Goal: Transaction & Acquisition: Purchase product/service

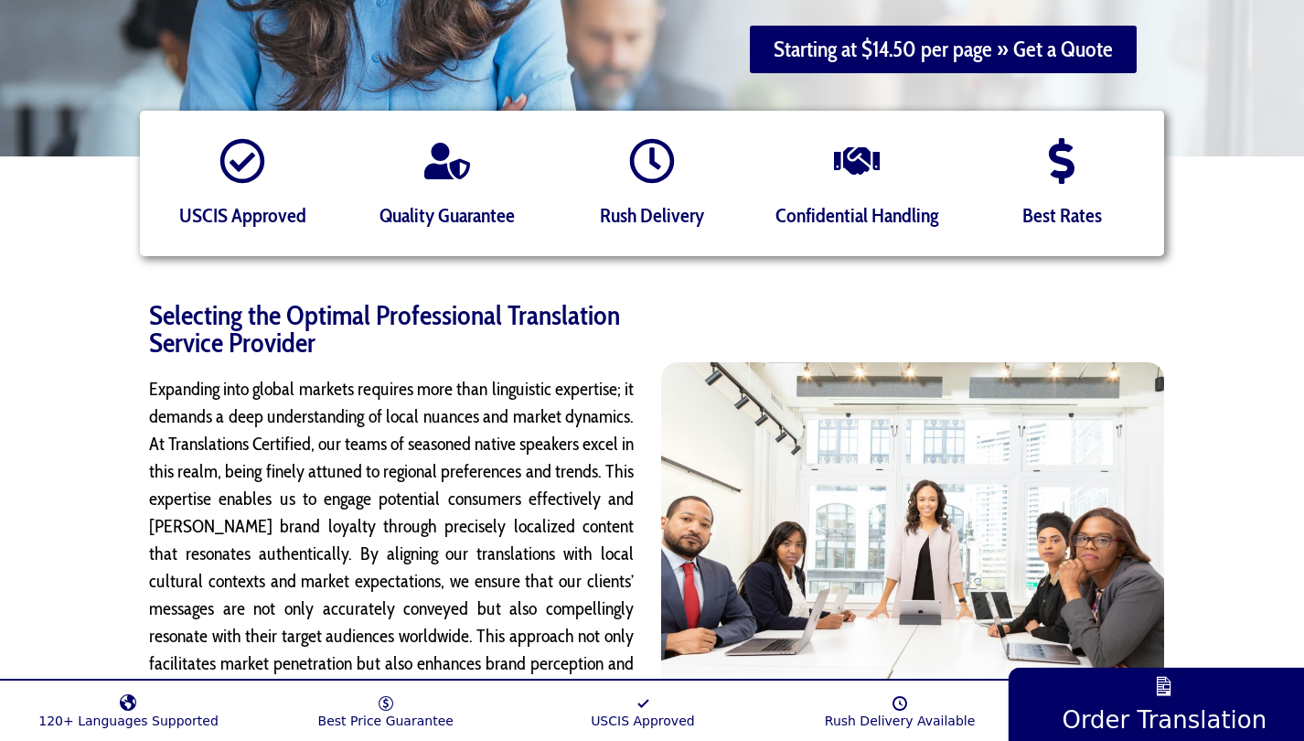
scroll to position [118, 0]
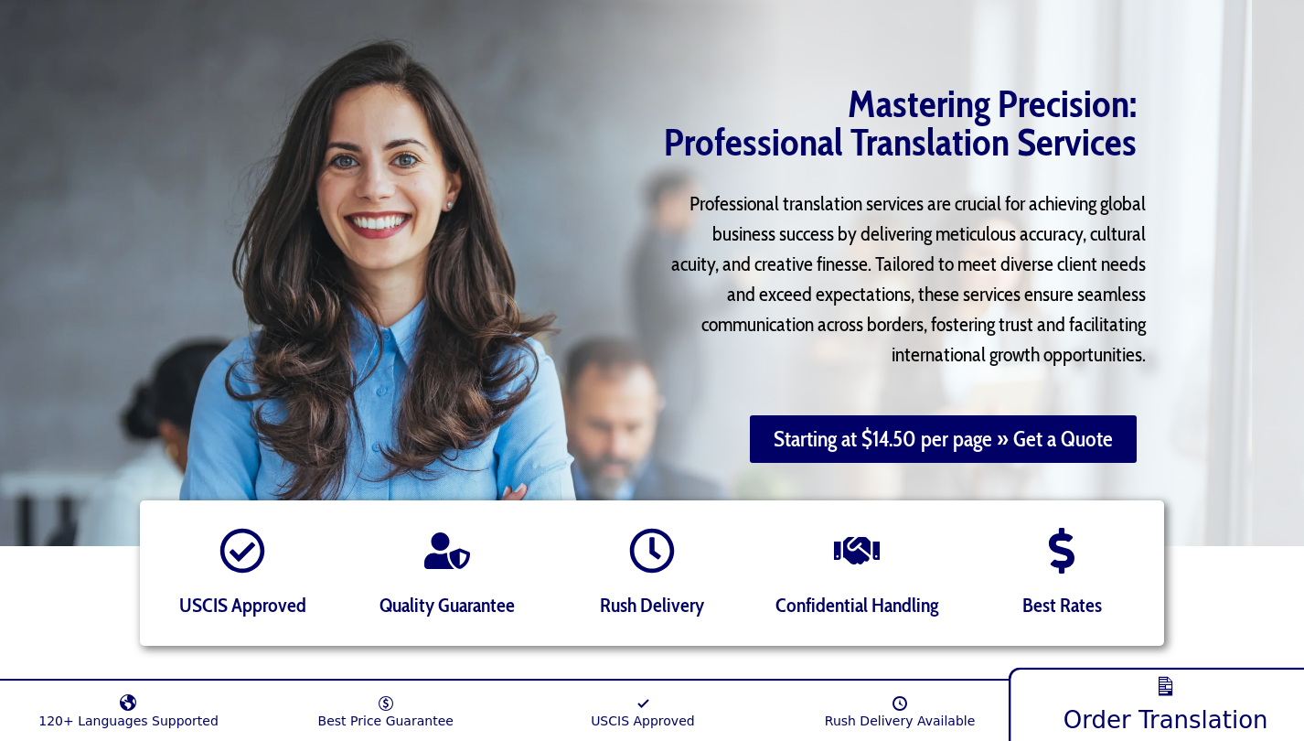
click at [1184, 709] on span "Order Translation" at bounding box center [1165, 719] width 205 height 28
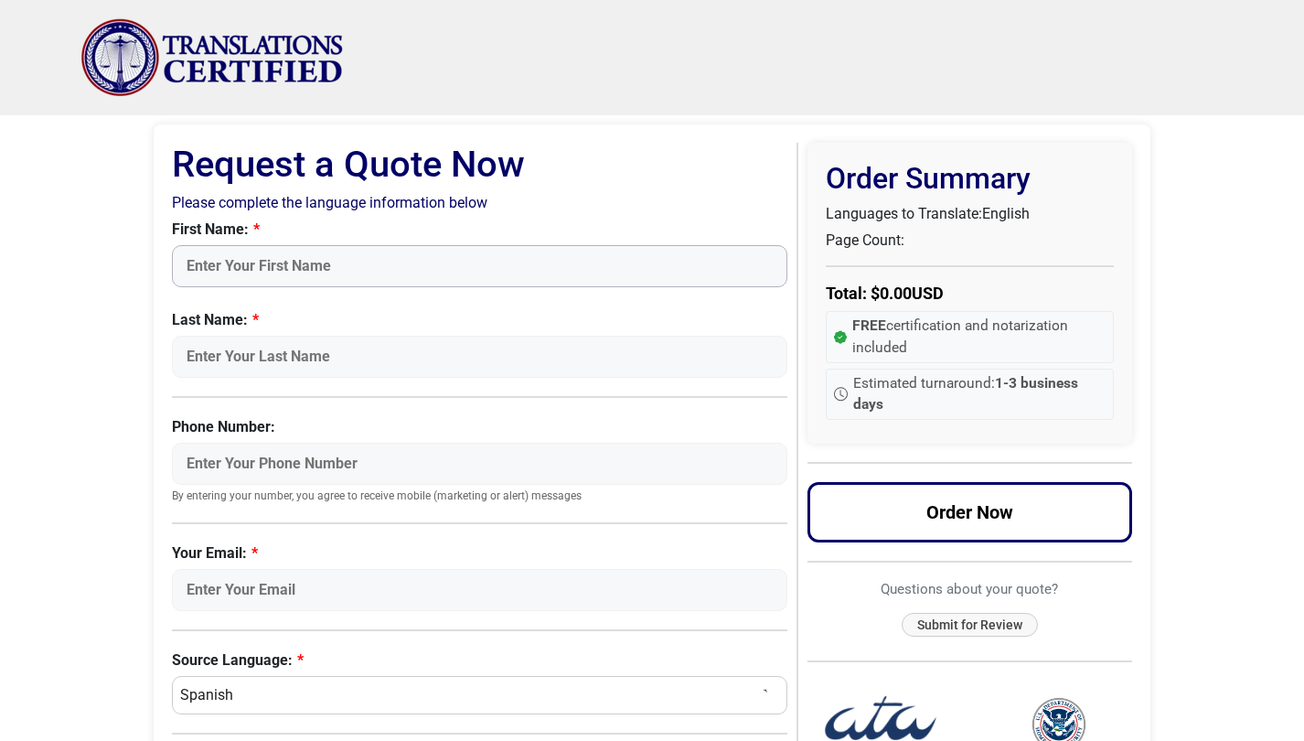
drag, startPoint x: 0, startPoint y: 0, endPoint x: 362, endPoint y: 266, distance: 449.5
click at [363, 266] on input "First Name:" at bounding box center [480, 266] width 616 height 42
click at [361, 266] on input "First Name:" at bounding box center [480, 266] width 616 height 42
type input "Zakhar"
type input "Bernhardt"
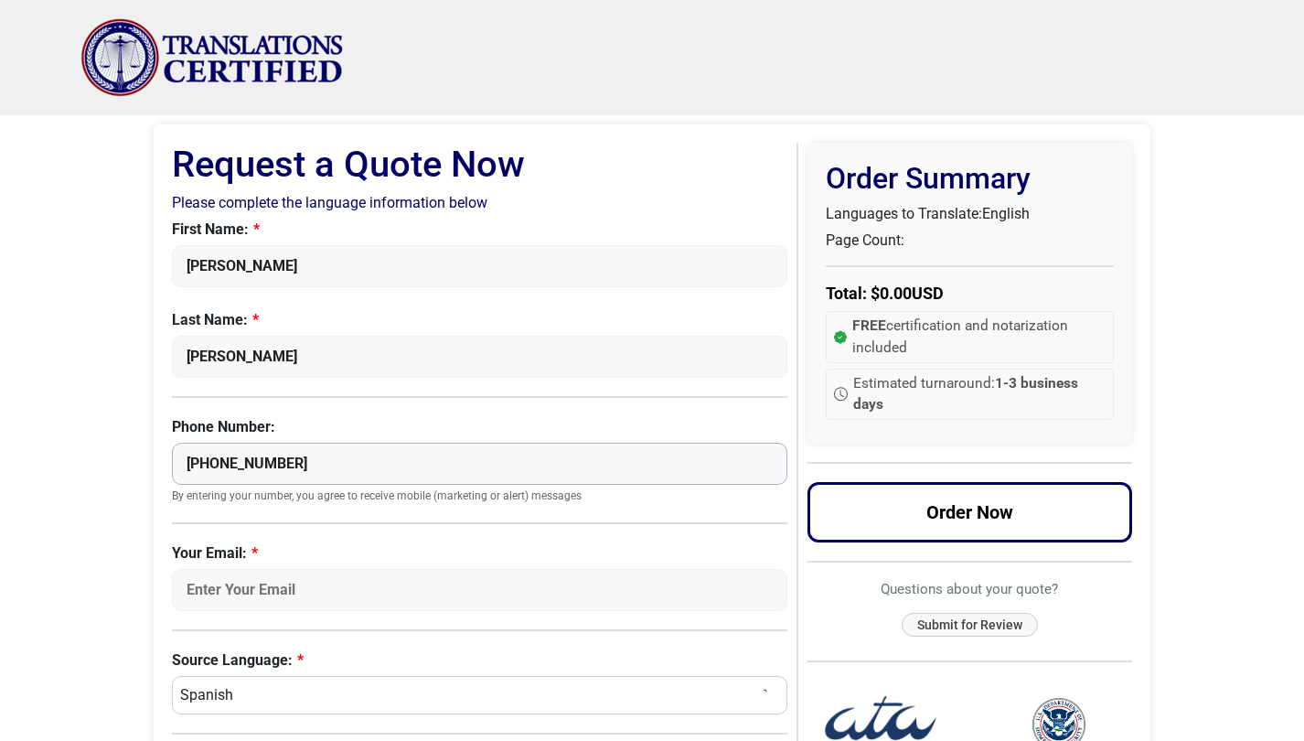
scroll to position [32, 0]
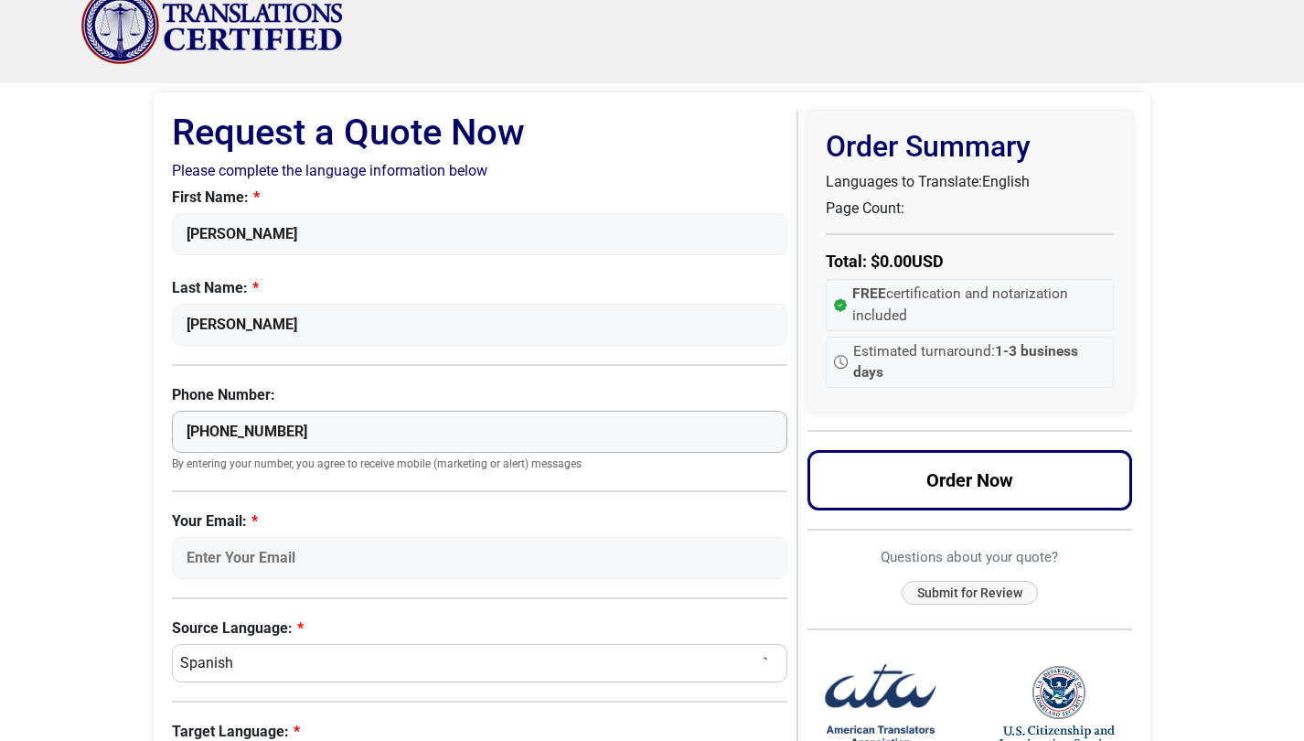
type input "+49-15510714984"
click at [294, 530] on label "Your Email:" at bounding box center [480, 521] width 616 height 22
click at [294, 537] on input "Your Email:" at bounding box center [480, 558] width 616 height 42
click at [295, 547] on input "Your Email:" at bounding box center [480, 558] width 616 height 42
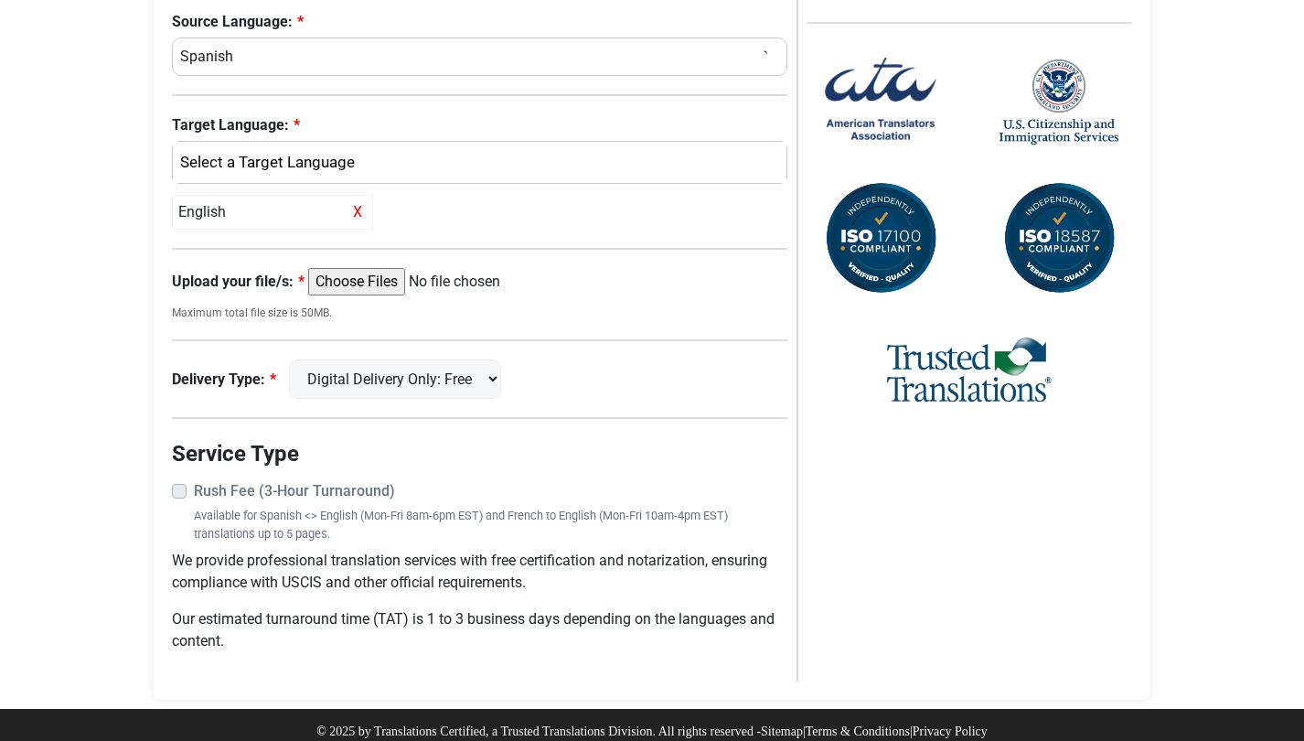
scroll to position [527, 0]
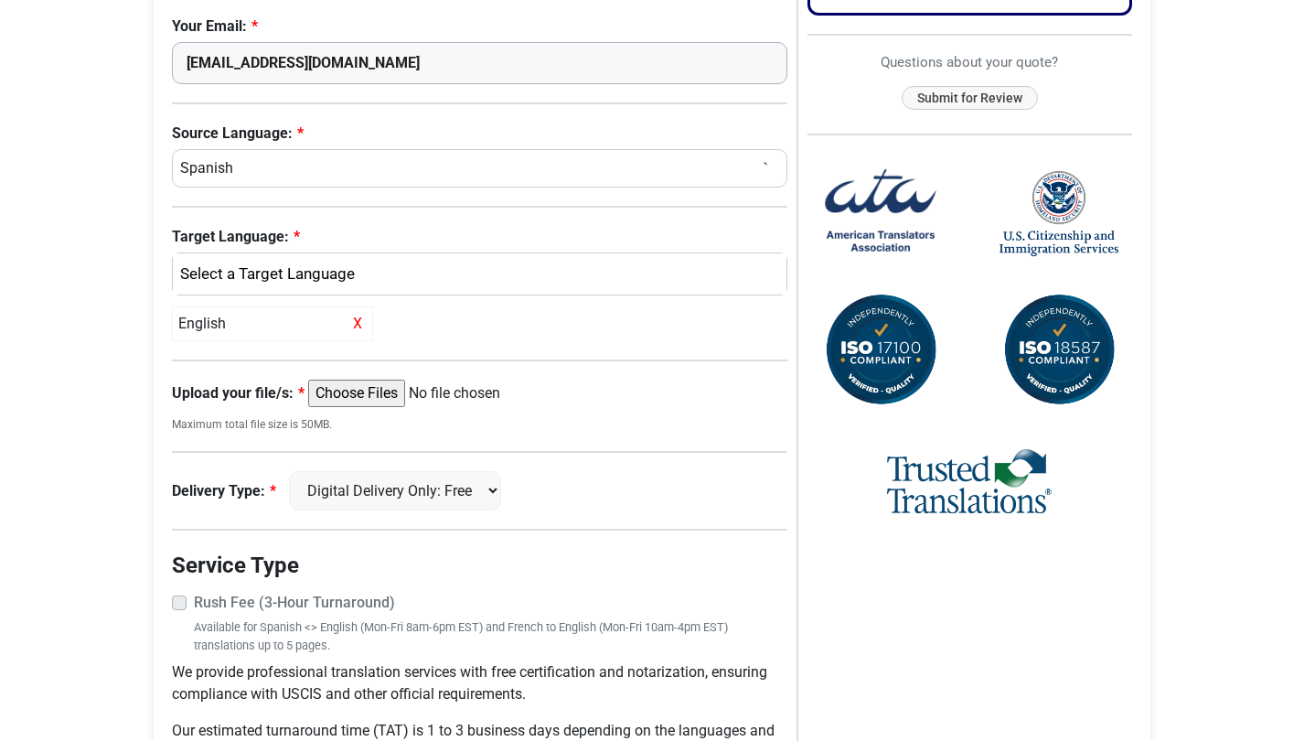
type input "zebernhardt@icloud.com"
select select "Russian"
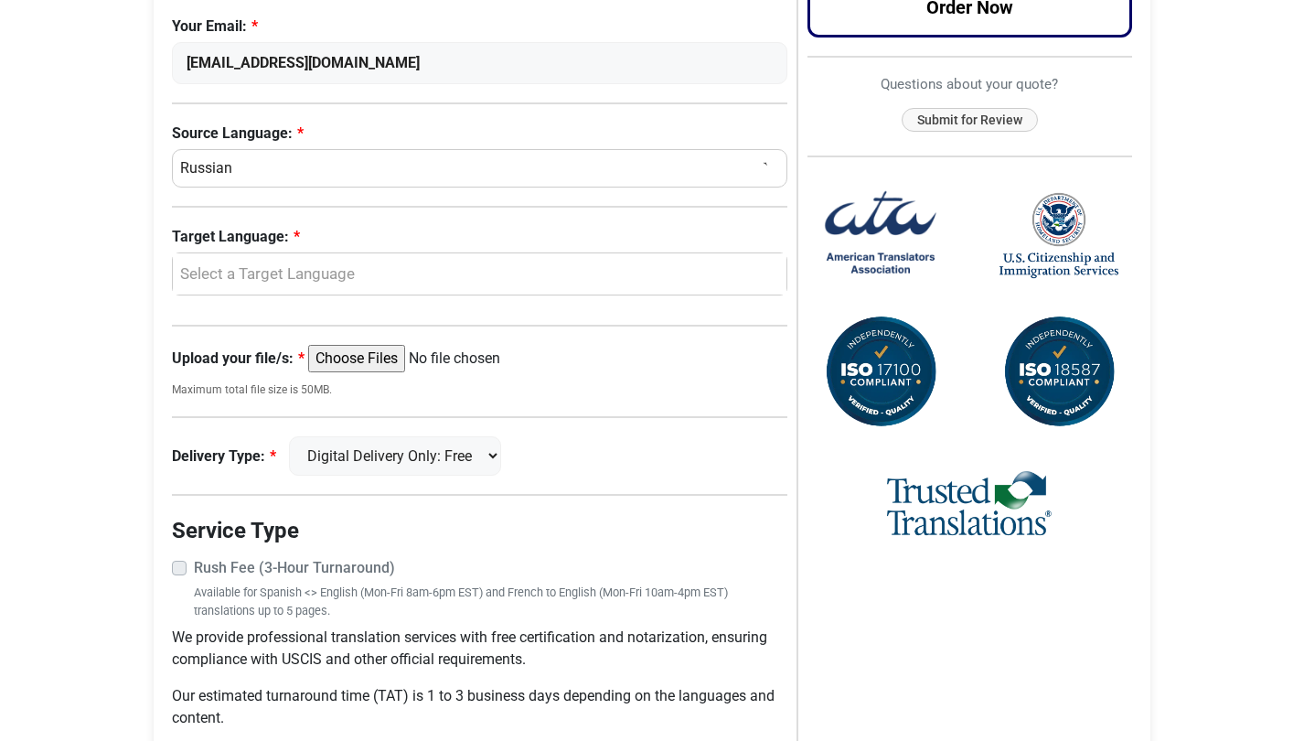
click at [230, 271] on div "Select a Target Language" at bounding box center [475, 274] width 586 height 24
click at [230, 362] on span "English" at bounding box center [219, 362] width 48 height 22
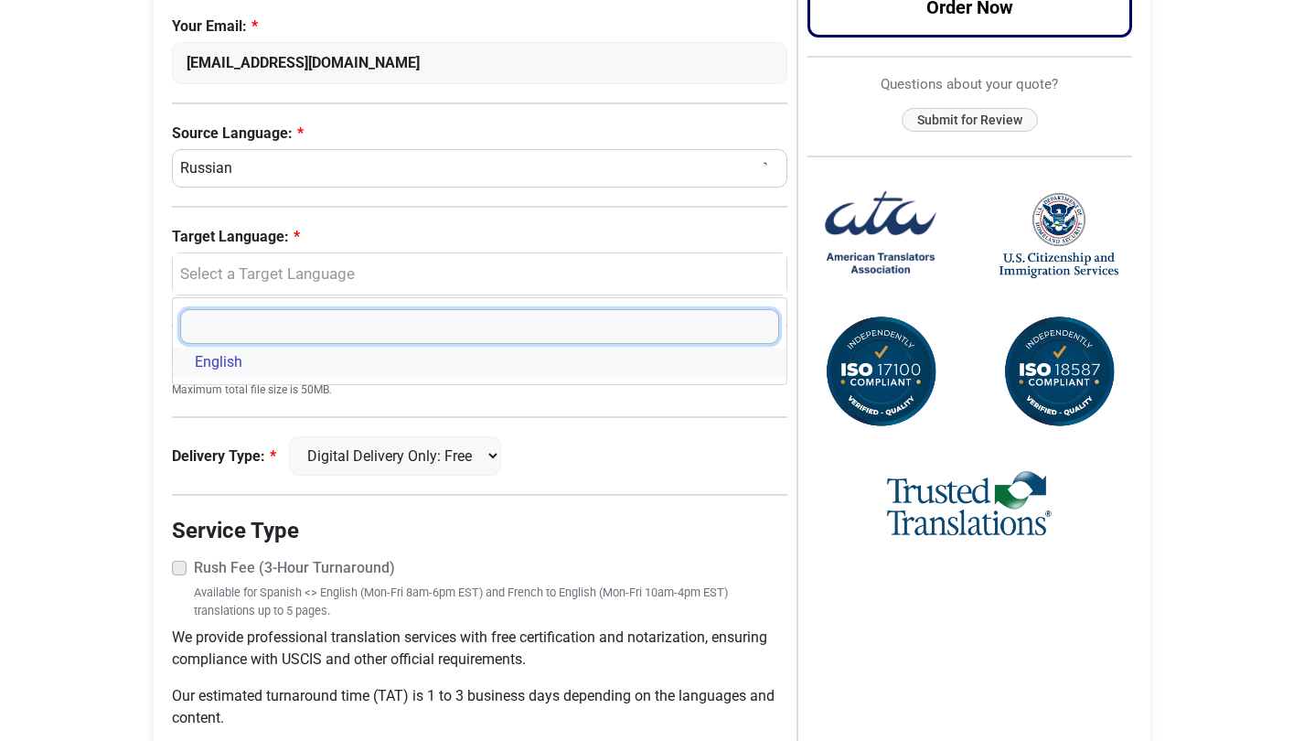
select select "English"
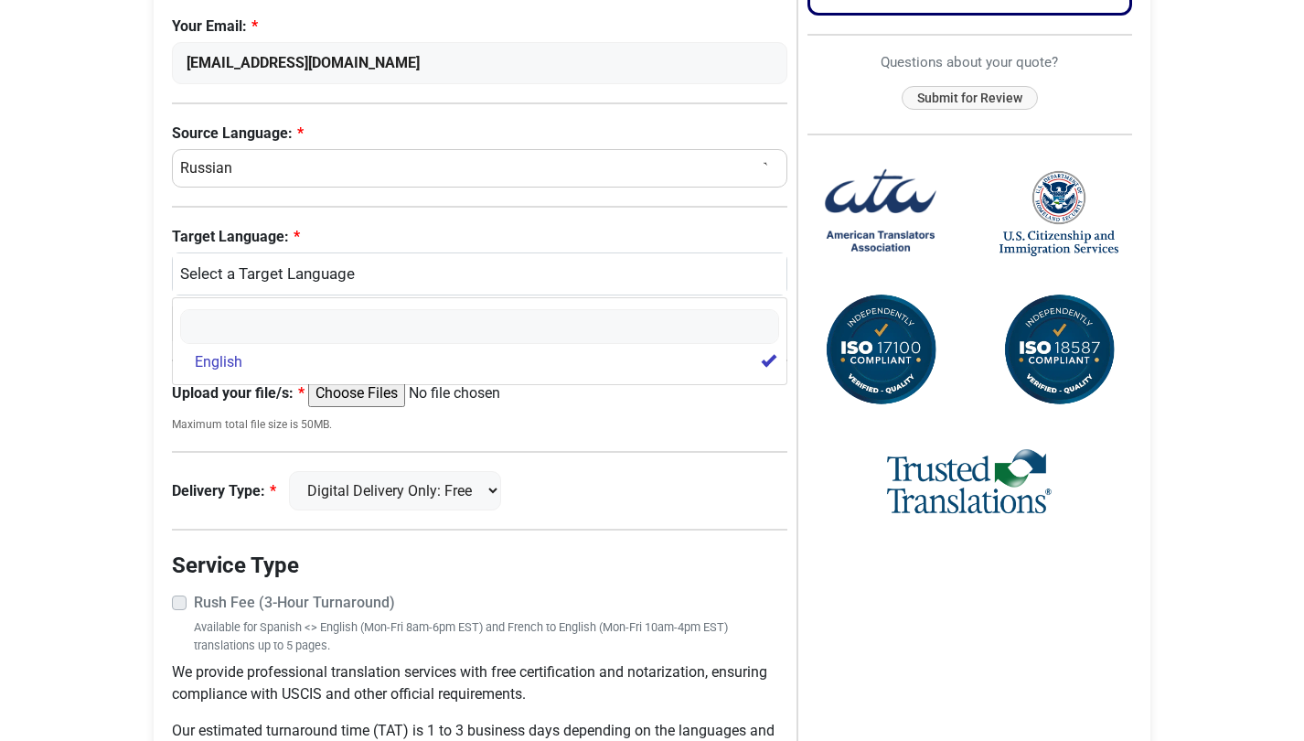
click at [227, 408] on div "Request a Quote Now Please complete the language information below First Name: …" at bounding box center [484, 204] width 625 height 1177
click at [368, 396] on input "Upload your file/s:" at bounding box center [448, 393] width 280 height 27
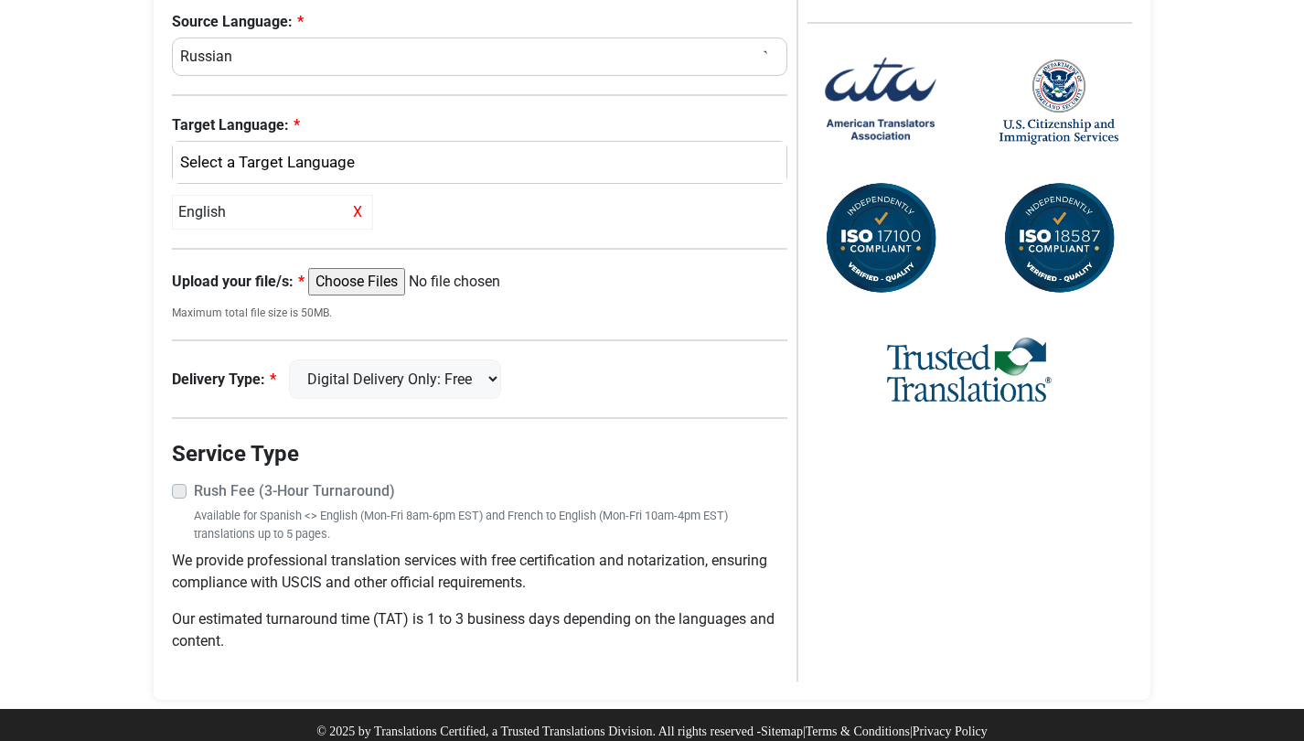
scroll to position [0, 0]
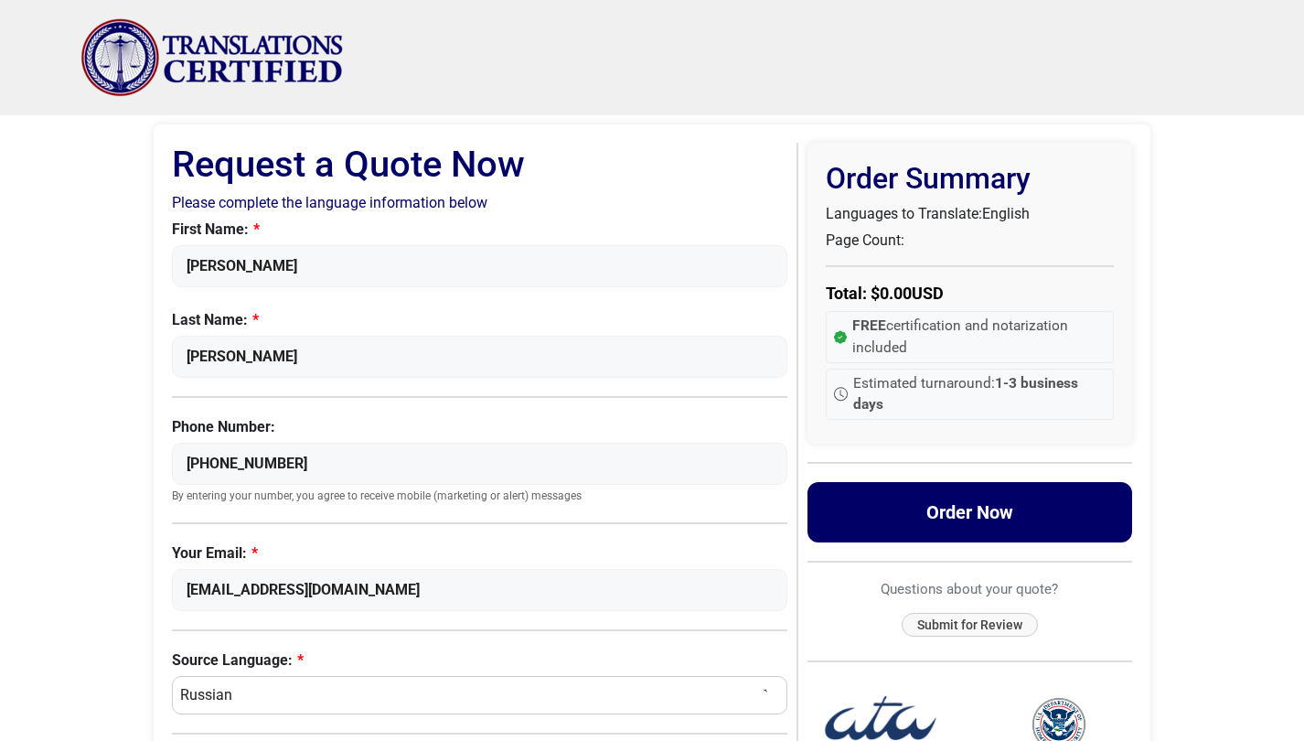
click at [947, 519] on button "Order Now" at bounding box center [971, 512] width 326 height 60
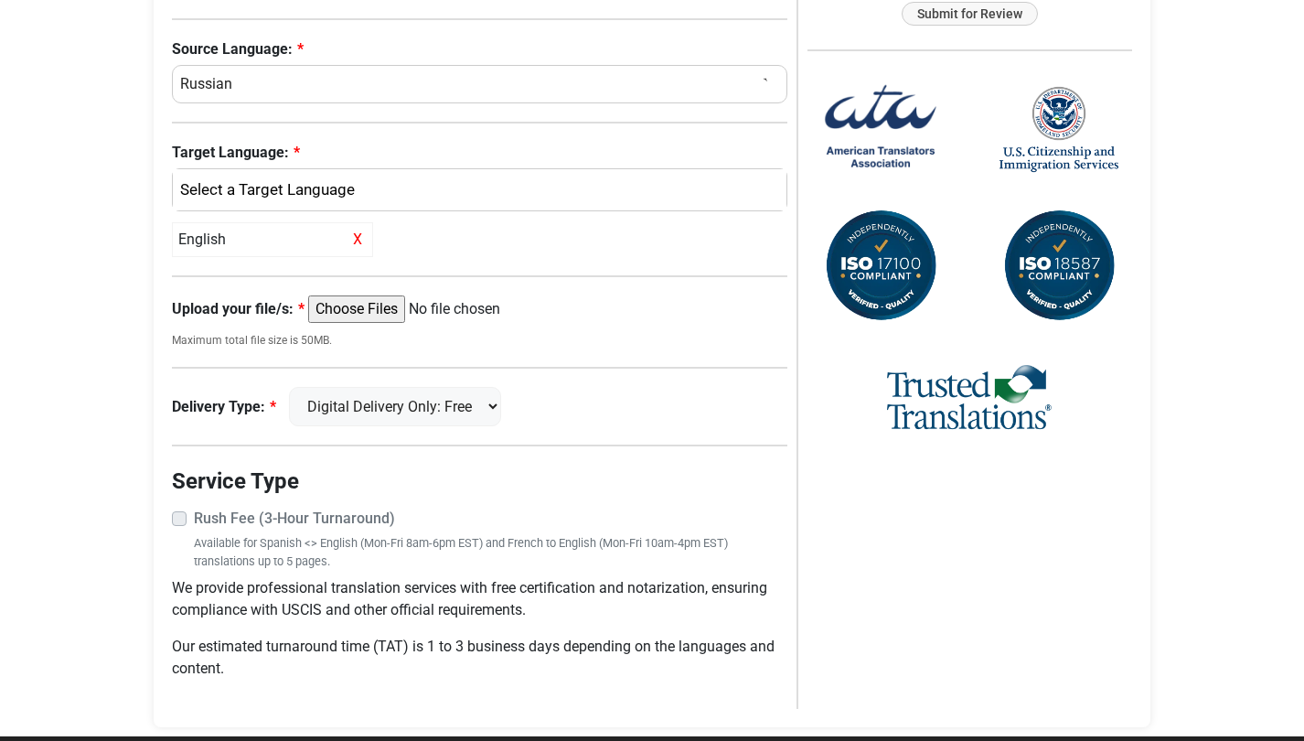
scroll to position [638, 0]
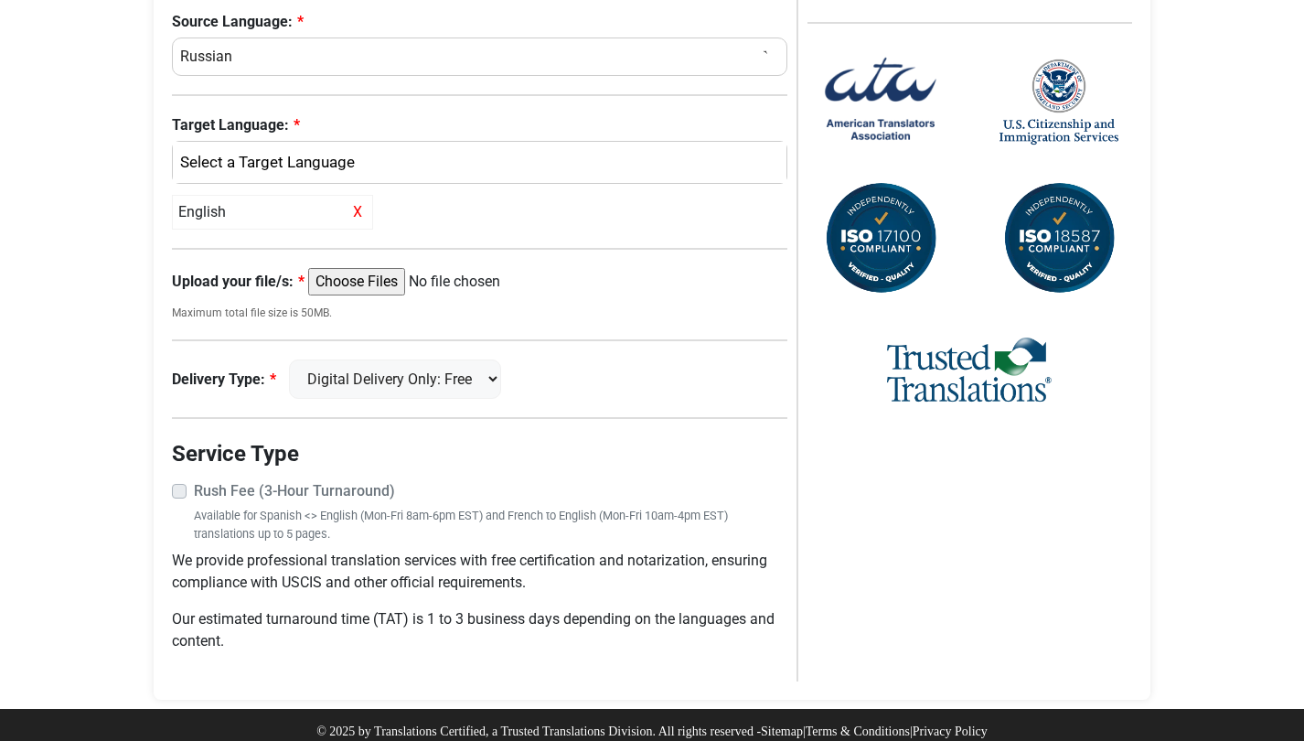
click at [359, 278] on input "Upload your file/s:" at bounding box center [448, 281] width 280 height 27
click at [389, 282] on input "Upload your file/s:" at bounding box center [448, 281] width 280 height 27
type input "C:\fakepath\2011-university.pdf"
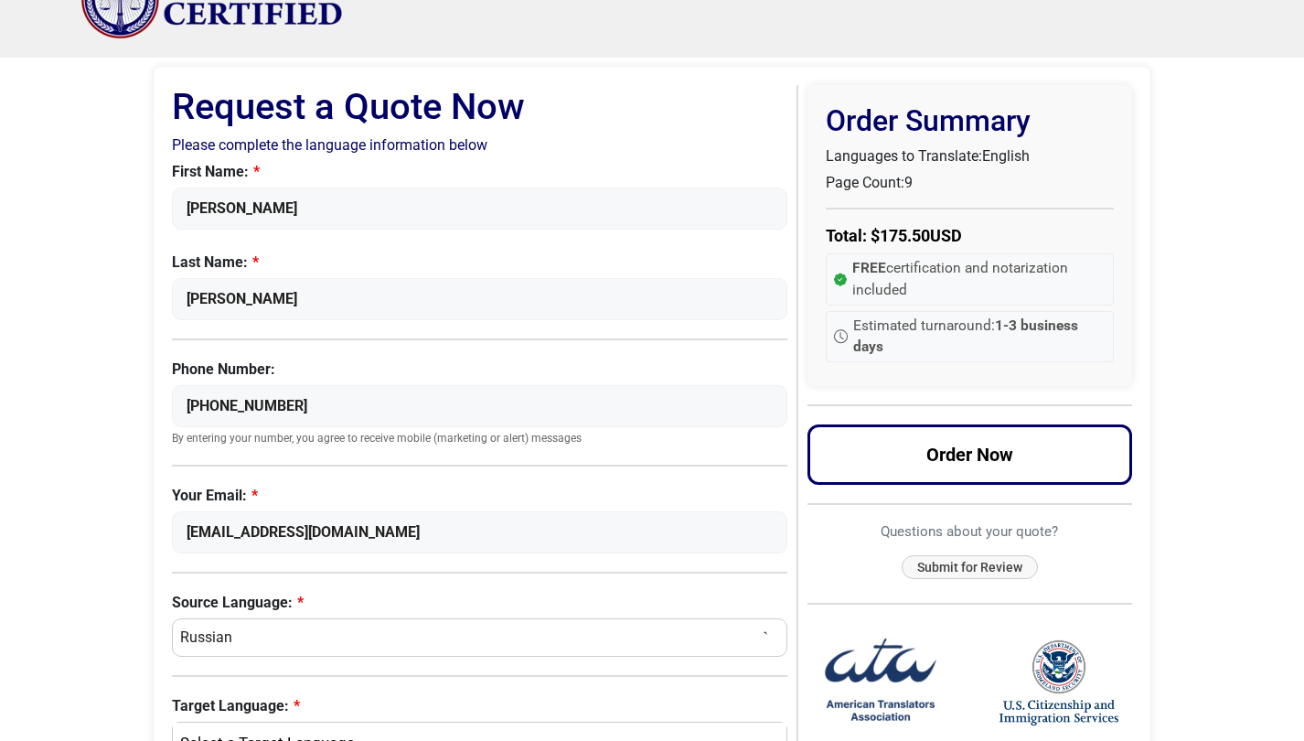
scroll to position [665, 0]
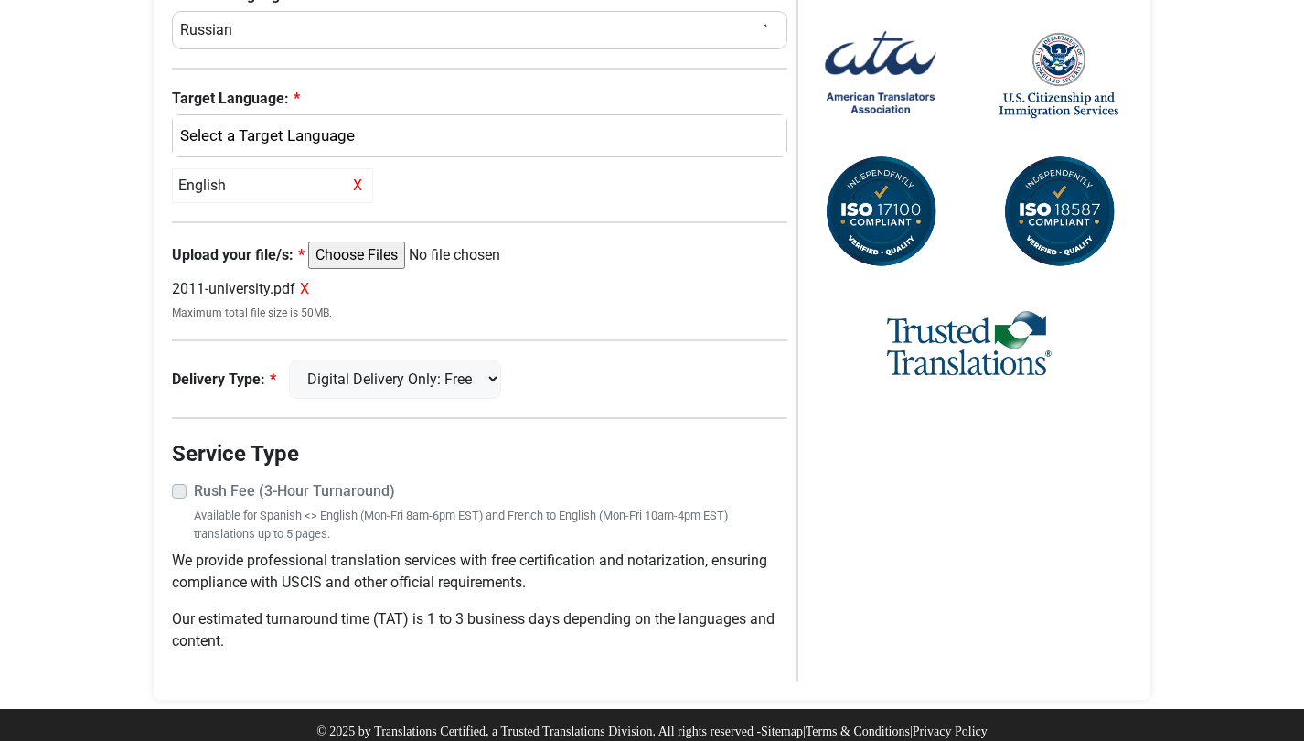
click at [309, 284] on span "X" at bounding box center [304, 288] width 9 height 17
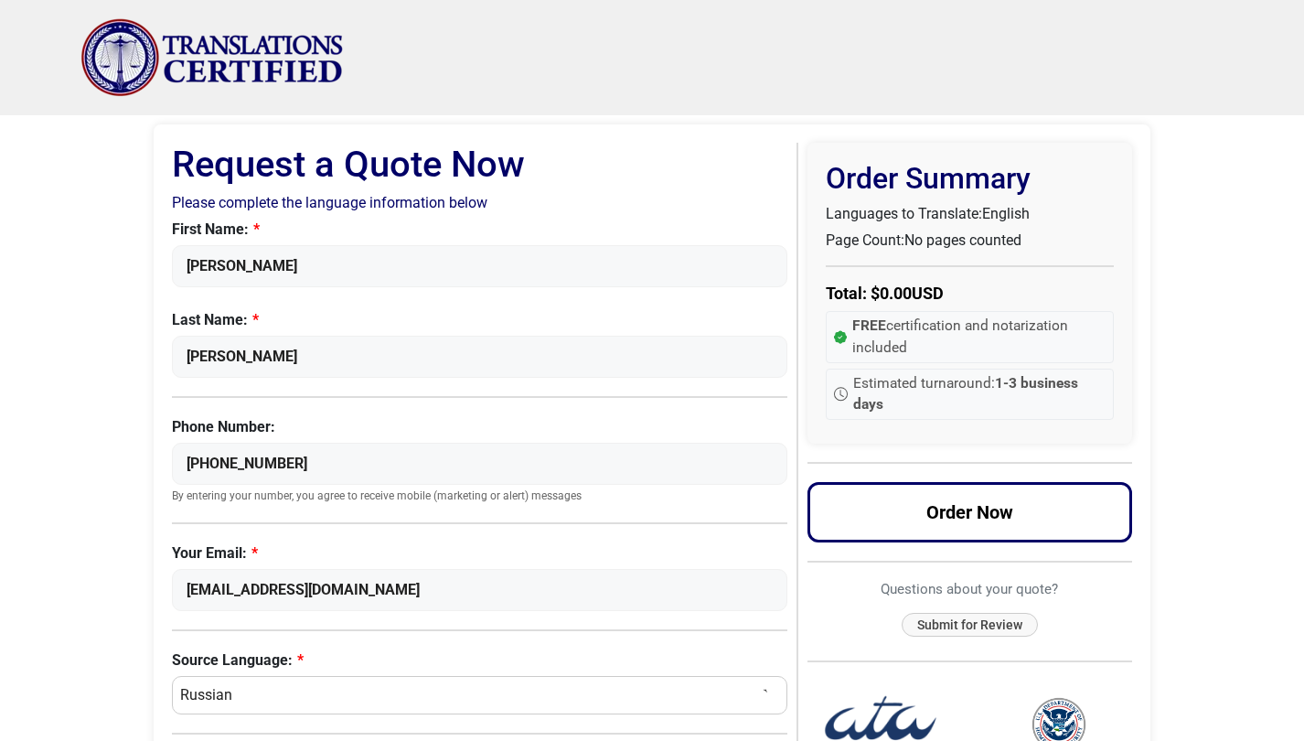
scroll to position [638, 0]
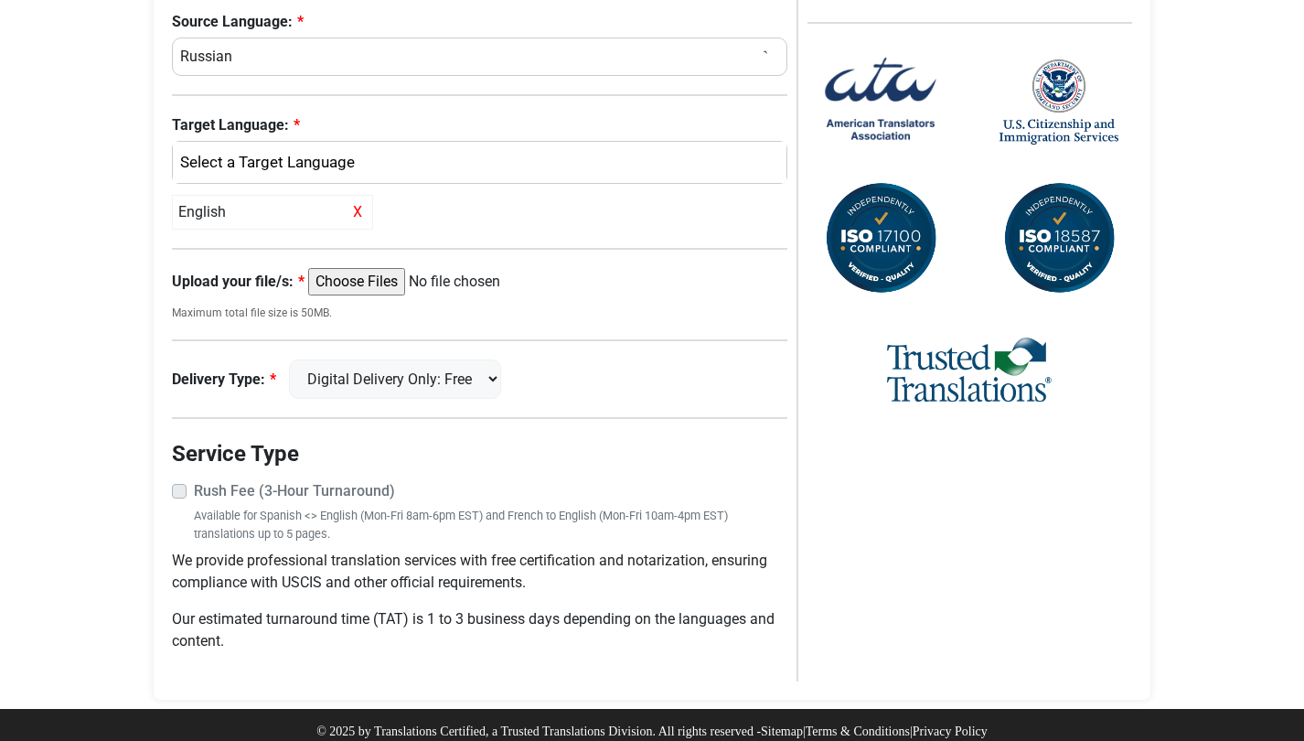
click at [416, 276] on input "Upload your file/s:" at bounding box center [448, 281] width 280 height 27
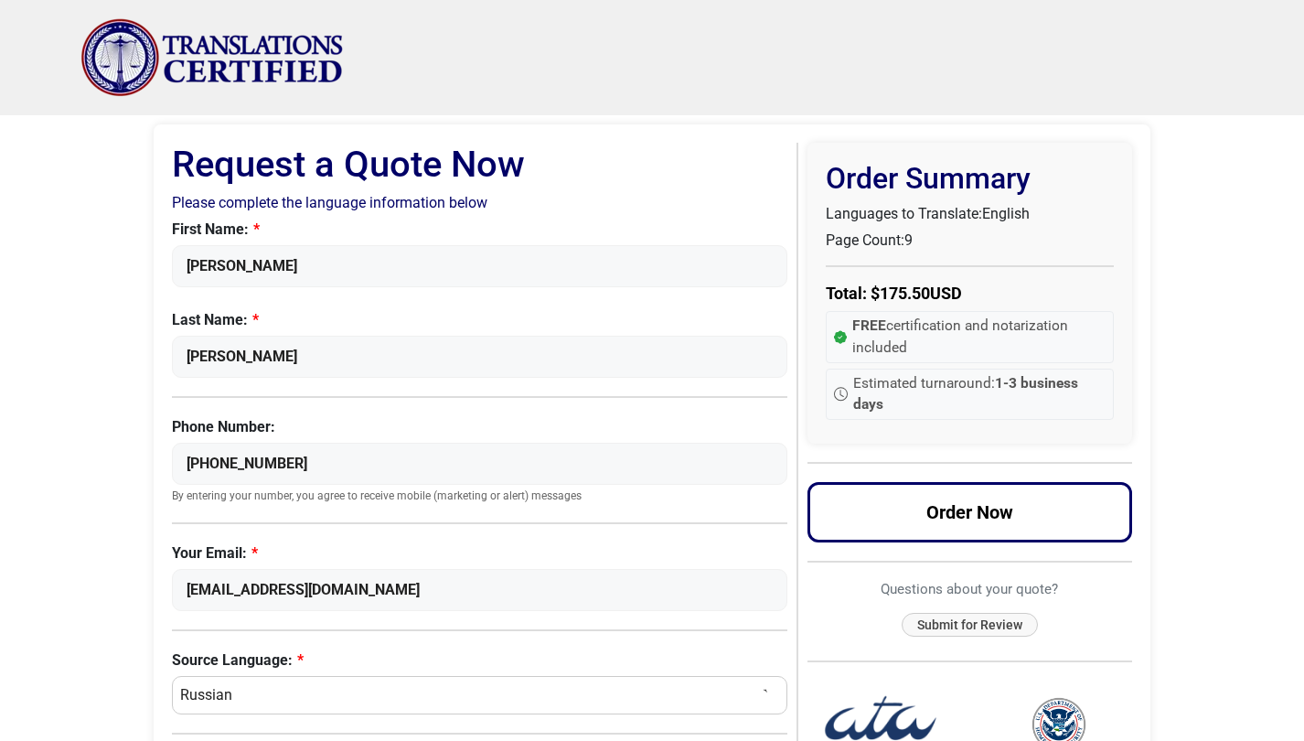
scroll to position [665, 0]
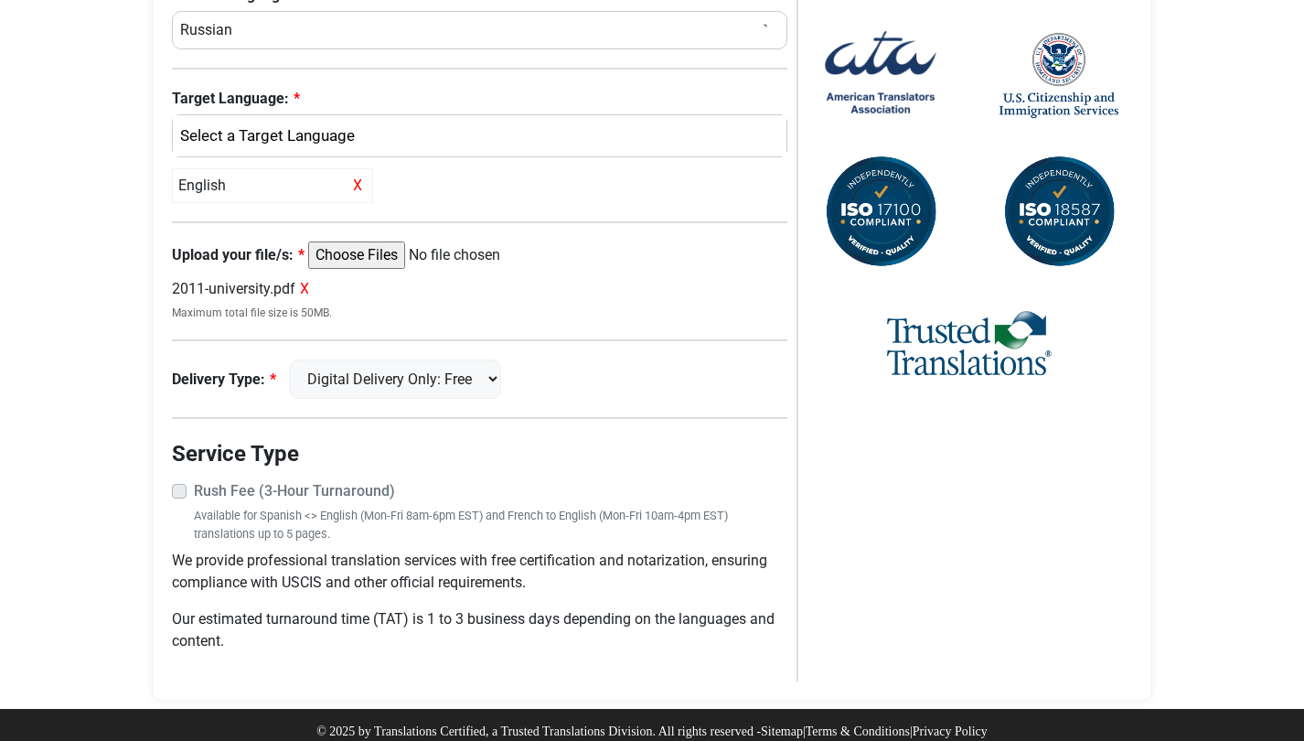
click at [352, 259] on input "Upload your file/s:" at bounding box center [448, 254] width 280 height 27
type input "C:\fakepath\2011-university.jpg"
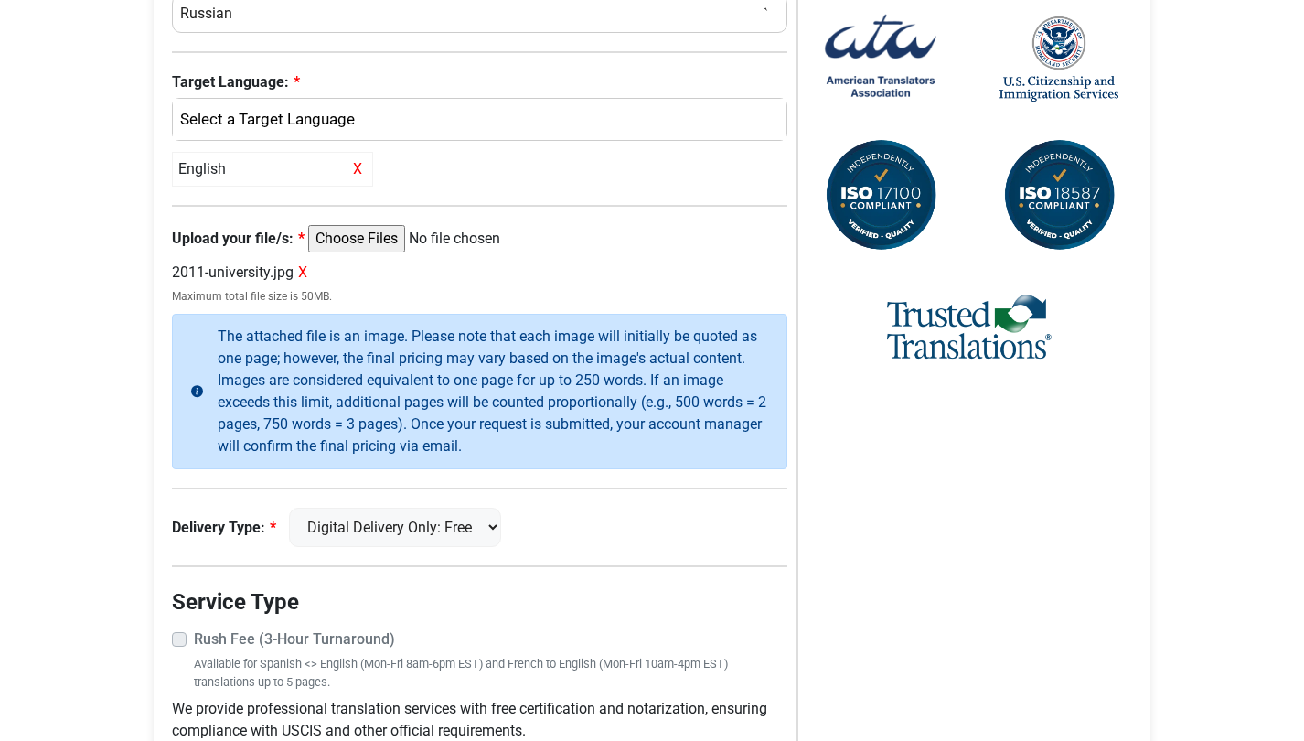
scroll to position [54, 0]
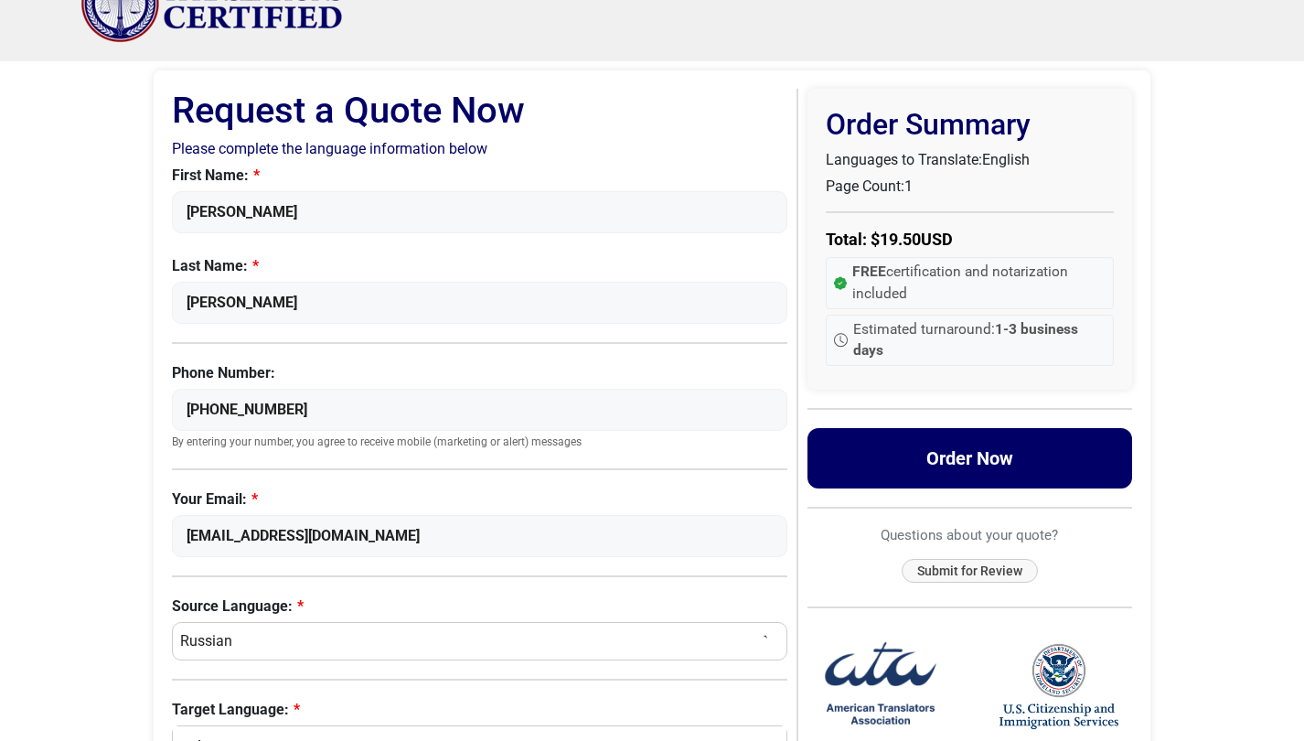
click at [962, 442] on button "Order Now" at bounding box center [971, 458] width 326 height 60
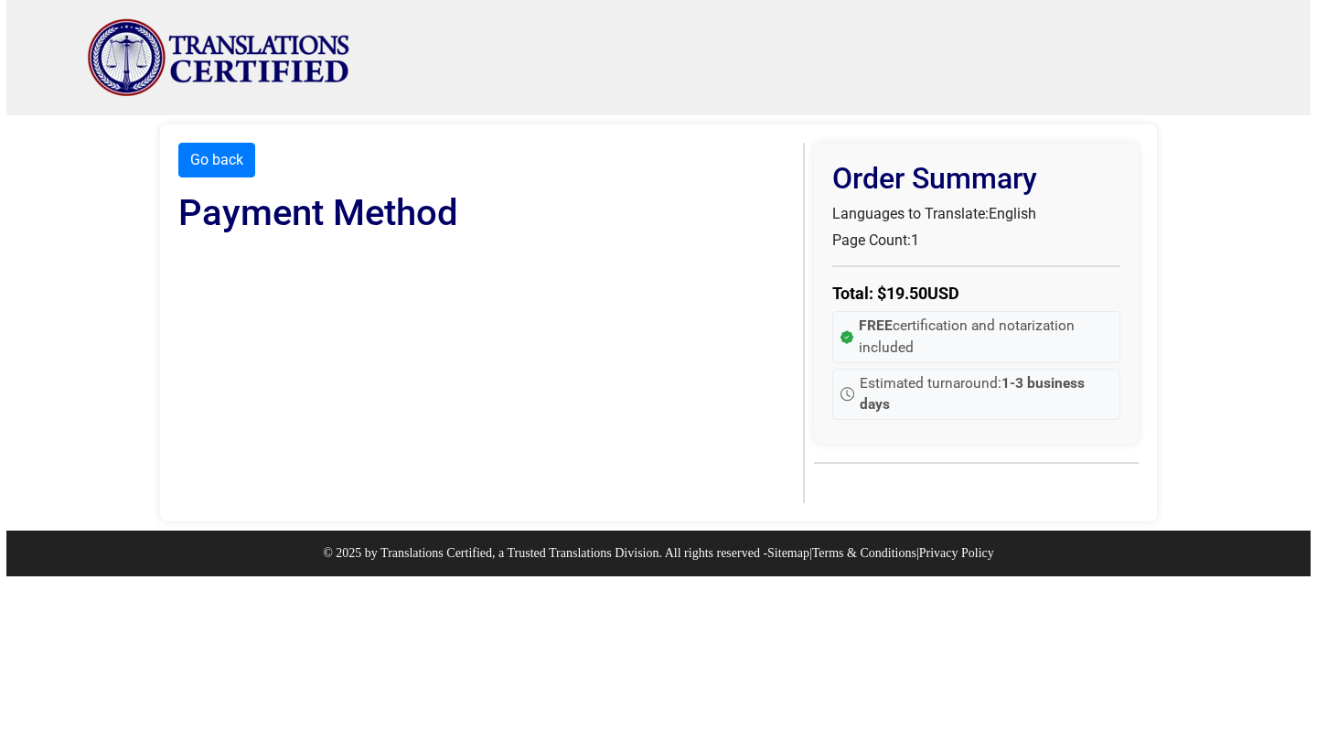
scroll to position [0, 0]
